Goal: Transaction & Acquisition: Book appointment/travel/reservation

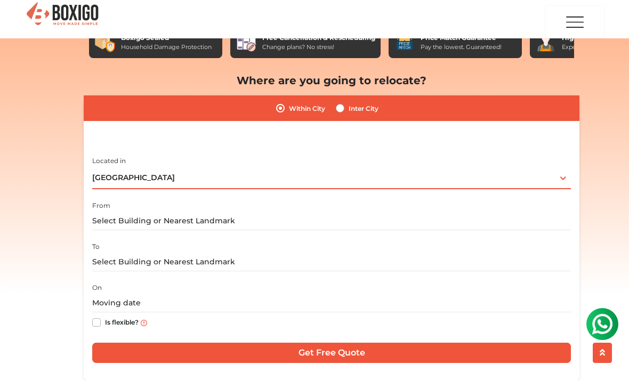
click at [493, 168] on div "[GEOGRAPHIC_DATA] Select City [GEOGRAPHIC_DATA] [GEOGRAPHIC_DATA] [GEOGRAPHIC_D…" at bounding box center [331, 178] width 479 height 22
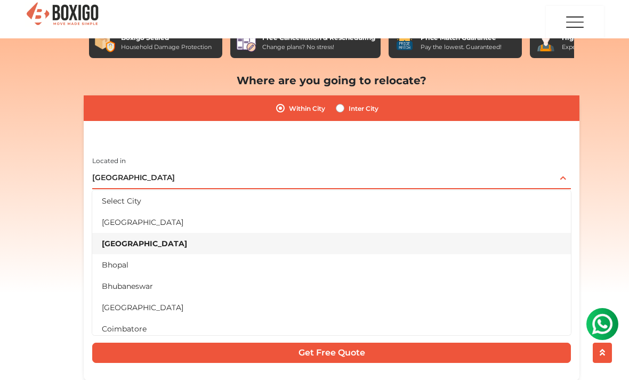
click at [490, 183] on div "[GEOGRAPHIC_DATA] Select City [GEOGRAPHIC_DATA] [GEOGRAPHIC_DATA] [GEOGRAPHIC_D…" at bounding box center [331, 178] width 479 height 22
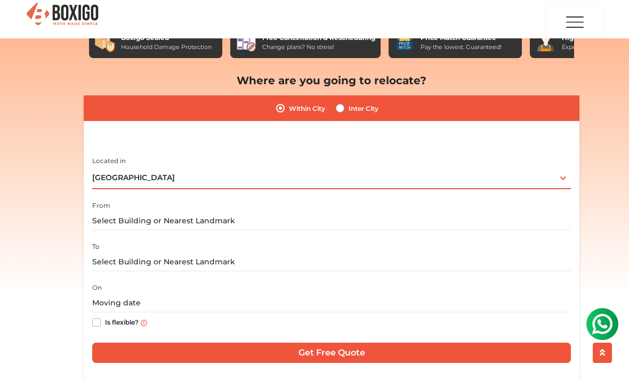
click at [492, 178] on div "[GEOGRAPHIC_DATA] Select City [GEOGRAPHIC_DATA] [GEOGRAPHIC_DATA] [GEOGRAPHIC_D…" at bounding box center [331, 178] width 479 height 22
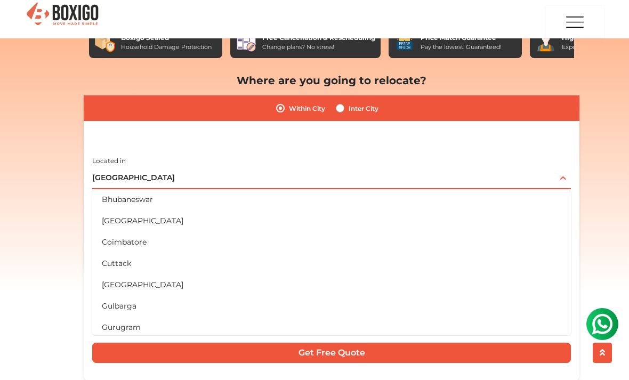
scroll to position [93, 0]
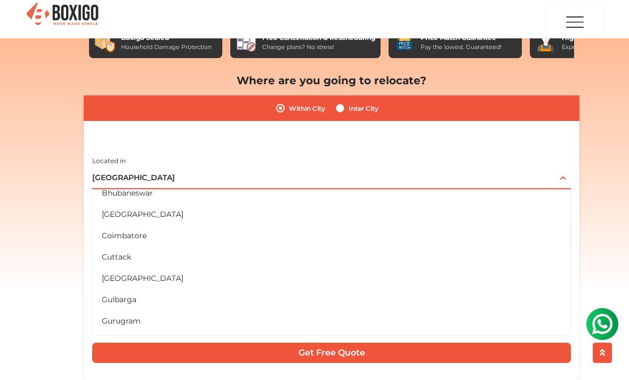
click at [486, 290] on li "Gulbarga" at bounding box center [331, 299] width 479 height 21
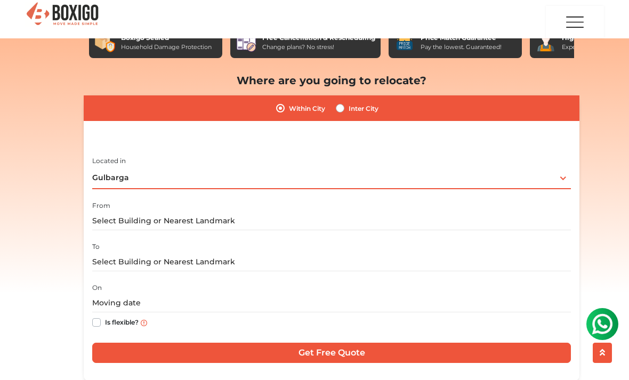
click at [496, 178] on div "[GEOGRAPHIC_DATA] Select City [GEOGRAPHIC_DATA] [GEOGRAPHIC_DATA] [GEOGRAPHIC_D…" at bounding box center [331, 178] width 479 height 22
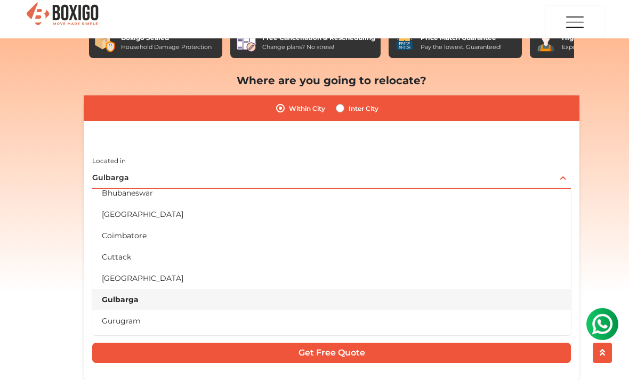
click at [476, 282] on li "[GEOGRAPHIC_DATA]" at bounding box center [331, 278] width 479 height 21
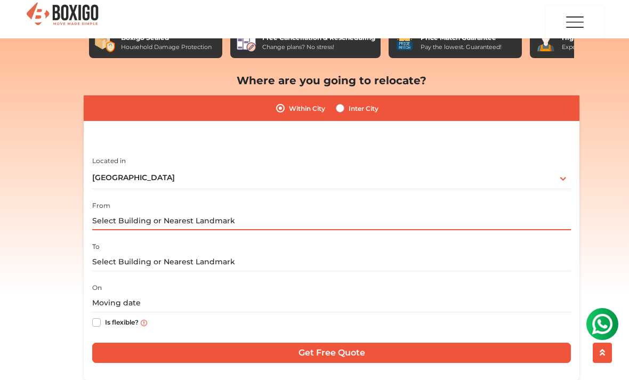
click at [474, 226] on input "text" at bounding box center [331, 221] width 479 height 19
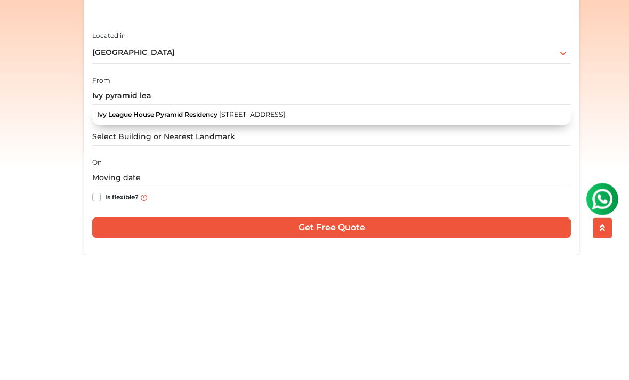
click at [285, 236] on span "[STREET_ADDRESS]" at bounding box center [252, 240] width 66 height 8
type input "Ivy League House Pyramid Residency, [GEOGRAPHIC_DATA], [GEOGRAPHIC_DATA], [GEOG…"
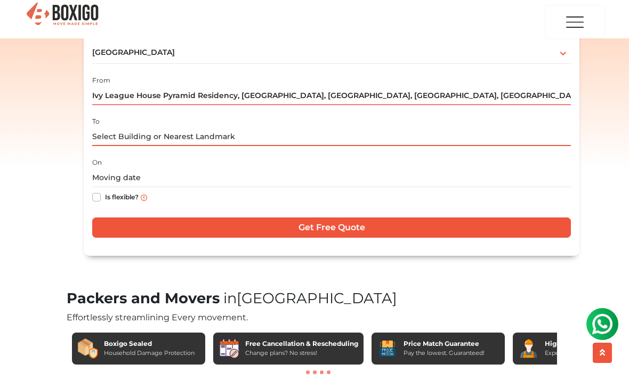
click at [318, 140] on input "text" at bounding box center [331, 136] width 479 height 19
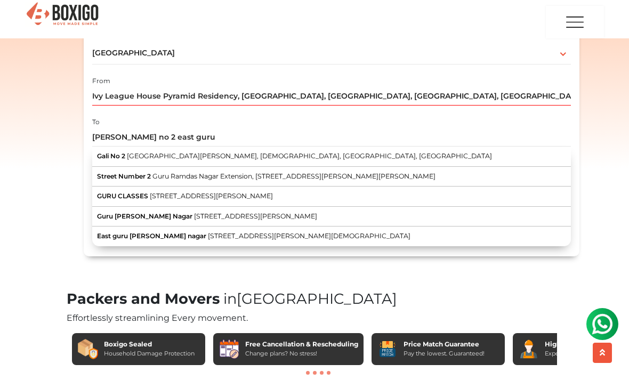
click at [313, 172] on span "Guru Ramdas Nagar Extension, [STREET_ADDRESS][PERSON_NAME][PERSON_NAME]" at bounding box center [294, 176] width 283 height 8
type input "[STREET_ADDRESS][PERSON_NAME][PERSON_NAME]"
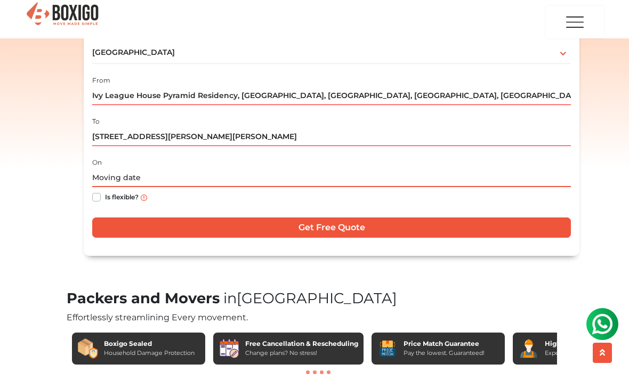
click at [300, 180] on input "text" at bounding box center [331, 178] width 479 height 19
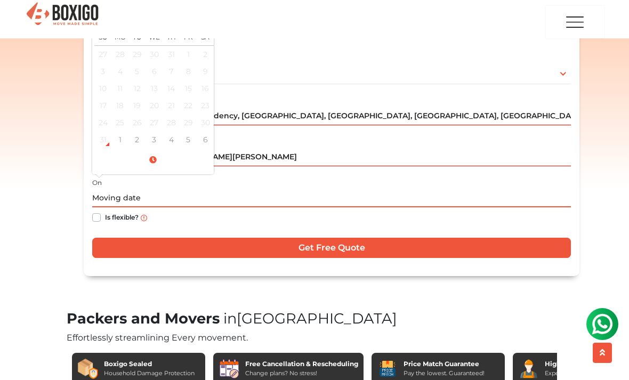
scroll to position [210, 0]
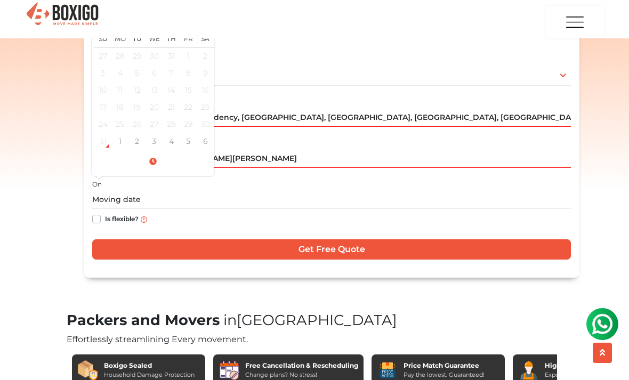
click at [315, 133] on div "I am shifting my 1 BHK 2 BHK 3 BHK 3 + BHK FEW ITEMS FEW ITEMS 1 BHK 2 BHK 3 BH…" at bounding box center [331, 160] width 479 height 219
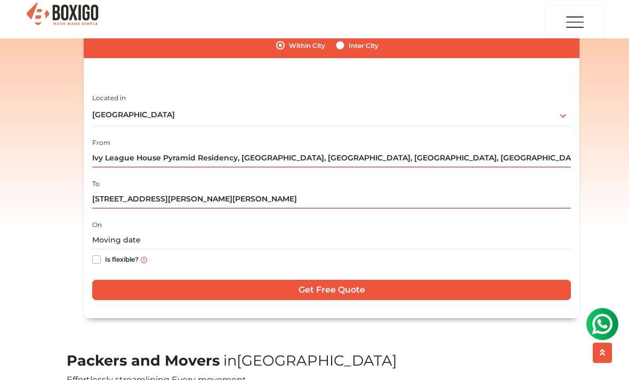
scroll to position [169, 0]
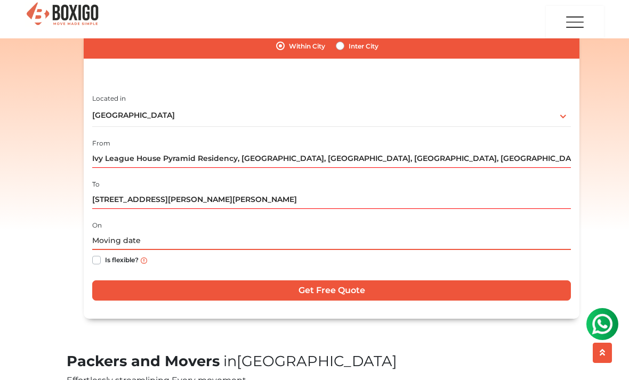
click at [274, 242] on input "text" at bounding box center [331, 240] width 479 height 19
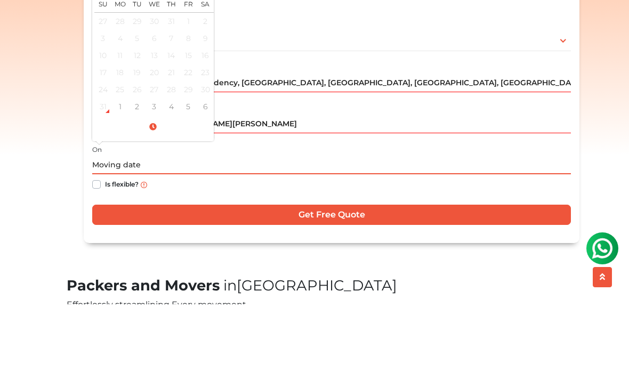
click at [119, 174] on td "1" at bounding box center [119, 182] width 17 height 17
type input "[DATE] 5:01 PM"
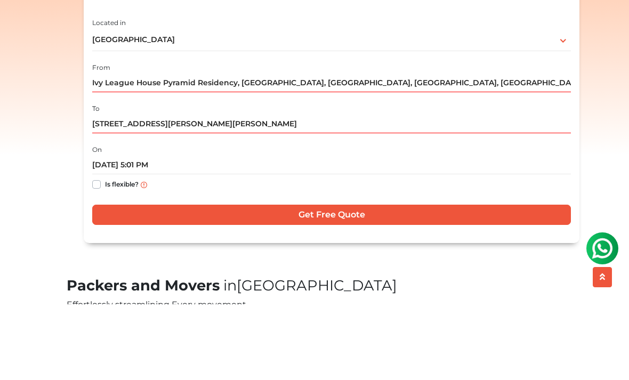
scroll to position [245, 0]
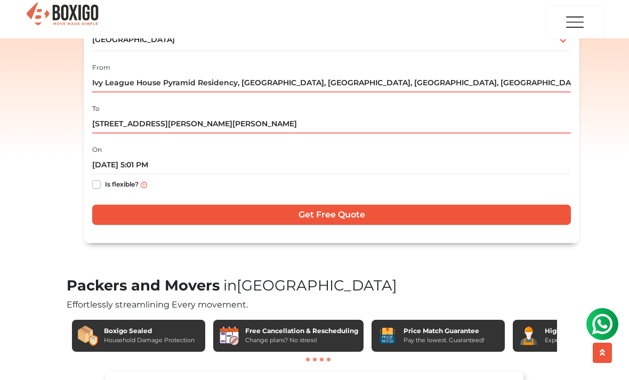
click at [105, 185] on label "Is flexible?" at bounding box center [122, 183] width 34 height 11
click at [93, 185] on input "Is flexible?" at bounding box center [96, 183] width 9 height 11
checkbox input "true"
click at [474, 208] on input "Get Free Quote" at bounding box center [331, 215] width 479 height 20
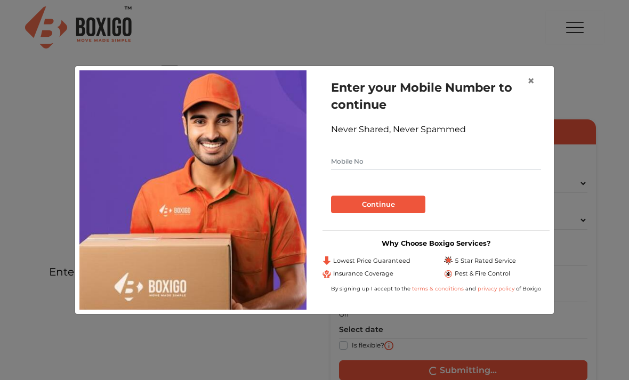
click at [529, 89] on span "×" at bounding box center [531, 80] width 7 height 15
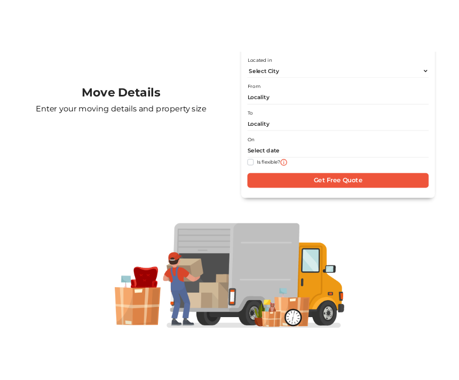
scroll to position [180, 0]
